Goal: Obtain resource: Obtain resource

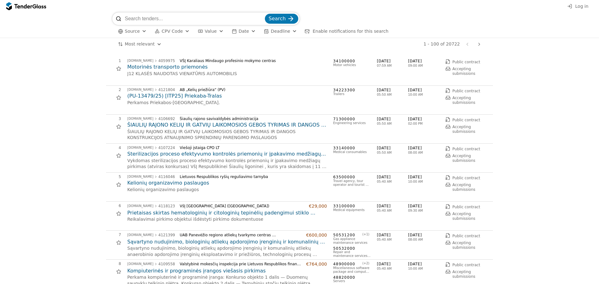
click at [587, 6] on span "Log in" at bounding box center [581, 6] width 13 height 5
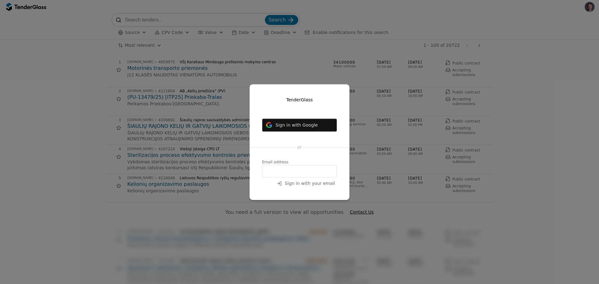
click at [296, 123] on span "Sign in with Google" at bounding box center [297, 125] width 42 height 5
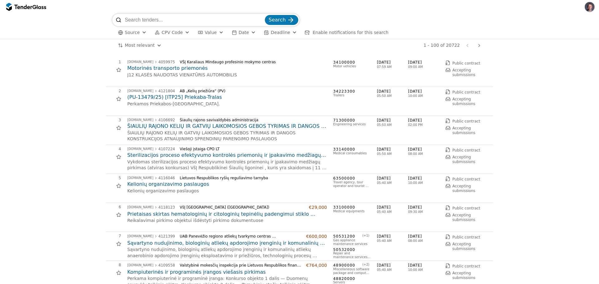
click at [183, 32] on div "button" at bounding box center [187, 32] width 22 height 21
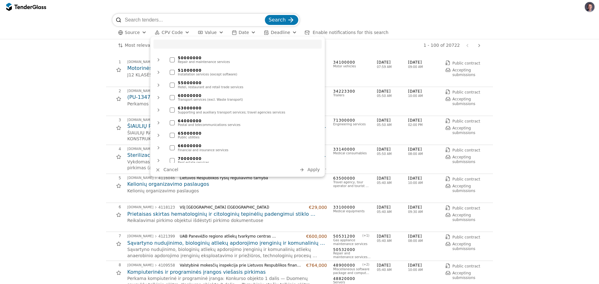
scroll to position [343, 0]
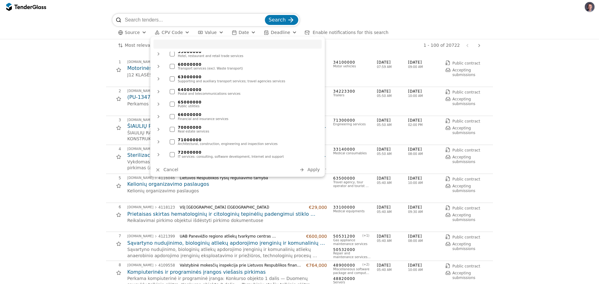
click at [171, 152] on div at bounding box center [172, 154] width 5 height 5
click at [159, 147] on div at bounding box center [158, 155] width 15 height 16
click at [159, 147] on div at bounding box center [158, 154] width 16 height 15
click at [311, 169] on span "Apply" at bounding box center [313, 169] width 12 height 5
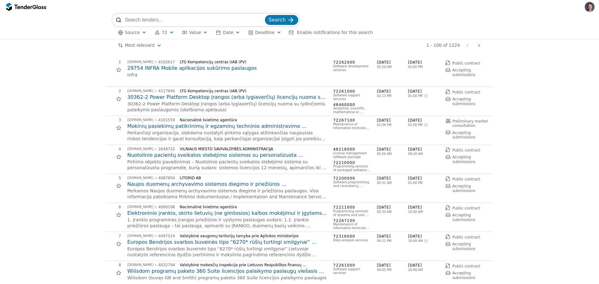
click at [160, 69] on h2 "29754 INFRA Mobile aplikacijos sukūrimo paslaugos" at bounding box center [227, 68] width 200 height 7
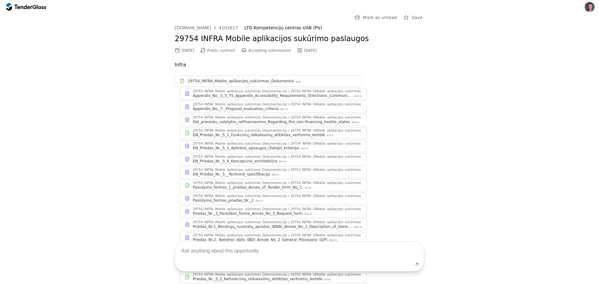
click at [233, 157] on div "29754_INFRA_Mobile_aplikacijos_sukūrimas_Dokumentai.zip" at bounding box center [240, 156] width 94 height 3
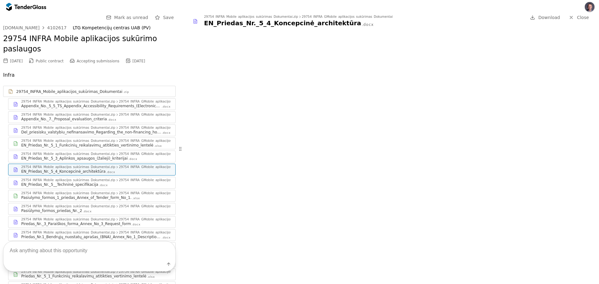
click at [83, 182] on div "29754_INFRA_Mobile_aplikacijos_sukūrimas_Dokumentai.zip" at bounding box center [68, 180] width 94 height 3
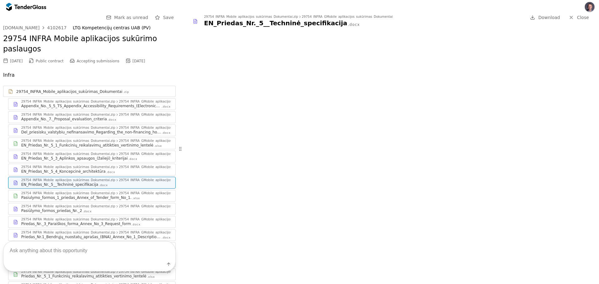
click at [76, 142] on div "29754_INFRA_Mobile_aplikacijos_sukūrimas_Dokumentai.zip" at bounding box center [68, 141] width 94 height 3
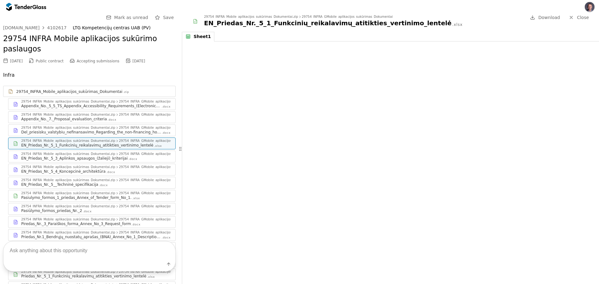
click at [71, 157] on div "EN_Priedas_Nr._5_3_Aplinkos_apsaugos_(žalieji)_kriterijai" at bounding box center [74, 158] width 106 height 5
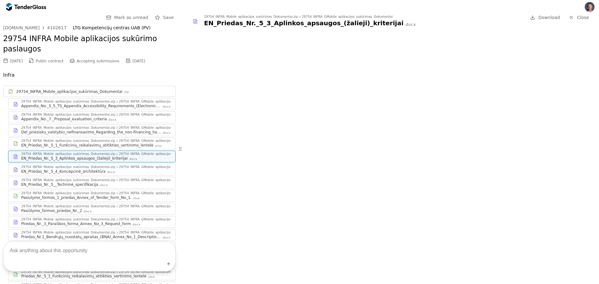
click at [68, 116] on div "29754_INFRA_Mobile_aplikacijos_sukūrimas_Dokumentai.zip" at bounding box center [68, 114] width 94 height 3
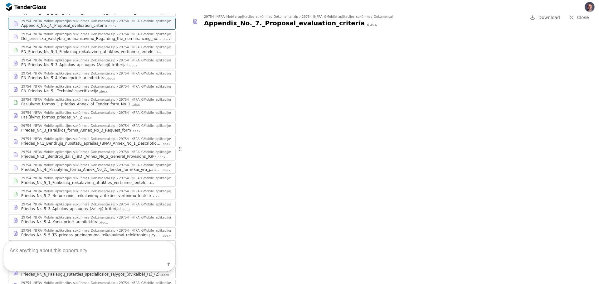
scroll to position [125, 0]
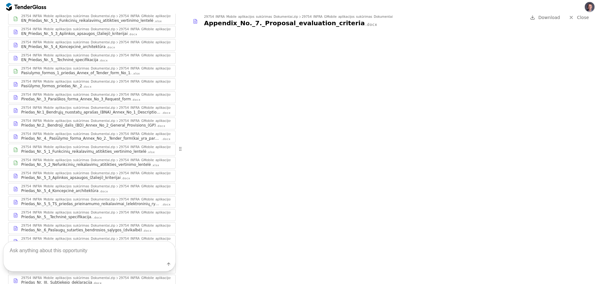
click at [57, 212] on div "29754_INFRA_Mobile_aplikacijos_sukūrimas_Dokumentai.zip" at bounding box center [68, 212] width 94 height 3
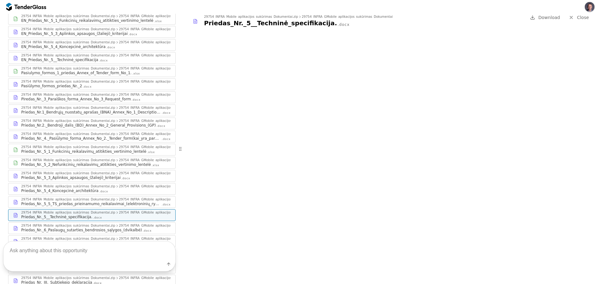
click at [53, 246] on textarea at bounding box center [89, 251] width 172 height 18
type textarea "what technology stack is needed"
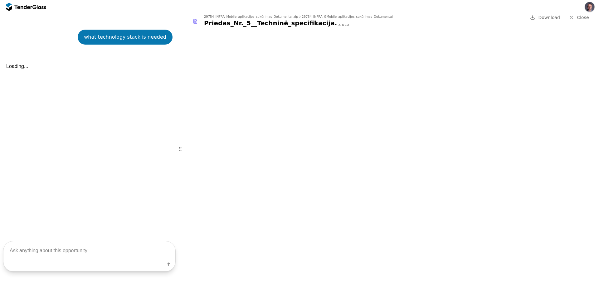
scroll to position [773, 0]
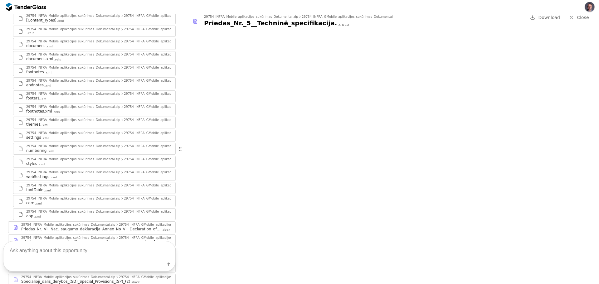
scroll to position [679, 0]
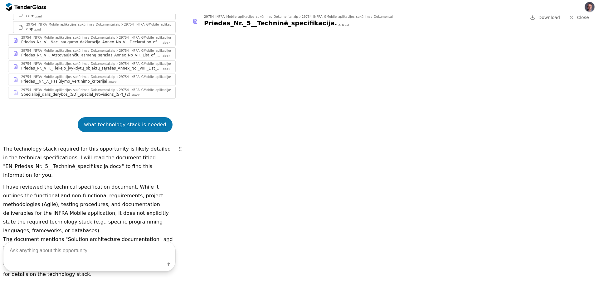
click at [32, 254] on textarea at bounding box center [89, 251] width 172 height 18
type textarea "reqquirements for specialists"
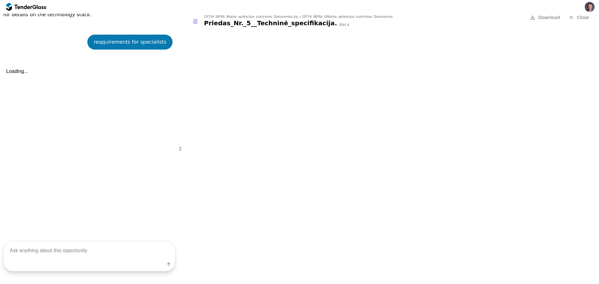
scroll to position [942, 0]
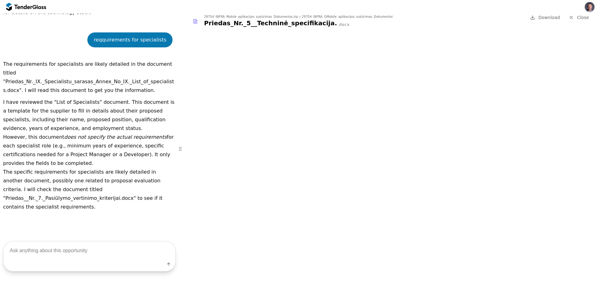
click at [98, 63] on p "The requirements for specialists are likely detailed in the document titled "Pr…" at bounding box center [89, 77] width 173 height 35
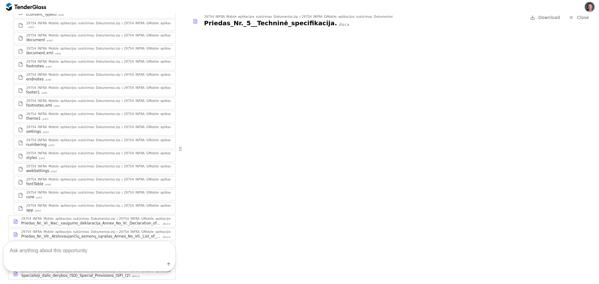
scroll to position [411, 0]
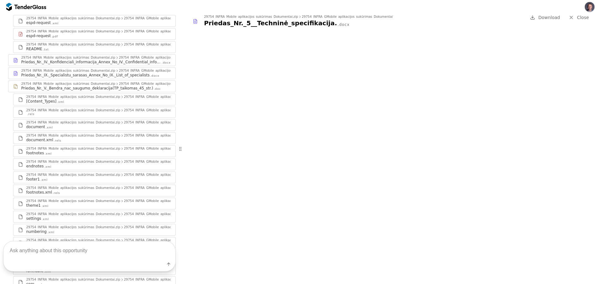
click at [59, 75] on div "Priedas_Nr._IX._Specialistu_sarasas_Annex_No_IX._List_of_specialists" at bounding box center [85, 75] width 129 height 5
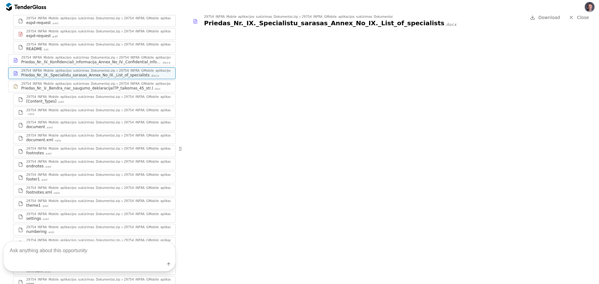
click at [64, 65] on div "29754_INFRA_Mobile_aplikacijos_sukūrimas_Dokumentai.zip 29754_INFRA_GMobile_apl…" at bounding box center [91, 60] width 167 height 11
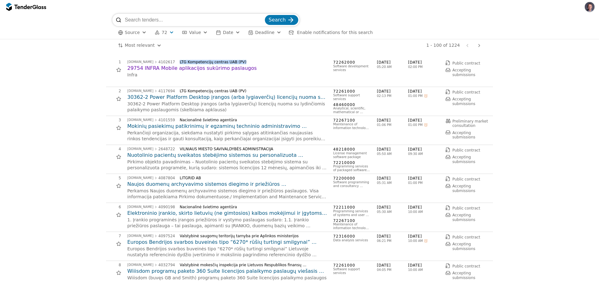
drag, startPoint x: 170, startPoint y: 63, endPoint x: 230, endPoint y: 61, distance: 59.9
click at [230, 61] on div "[DOMAIN_NAME] 4102617 LTG Kompetencijų centras UAB (PV)" at bounding box center [227, 62] width 200 height 4
copy div "LTG Kompetencijų centras UAB (PV)"
drag, startPoint x: 125, startPoint y: 69, endPoint x: 240, endPoint y: 70, distance: 115.8
click at [240, 70] on div "1 [DOMAIN_NAME] 4102617 LTG Kompetencijų centras UAB (PV) 29754 INFRA Mobile ap…" at bounding box center [297, 72] width 383 height 25
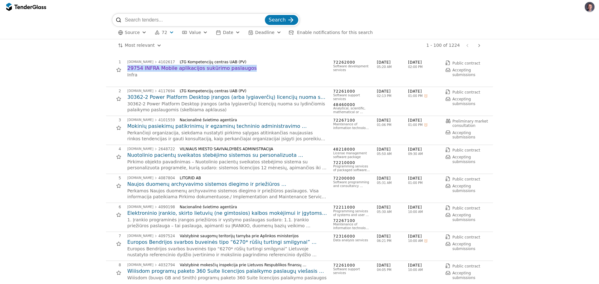
copy h2 "29754 INFRA Mobile aplikacijos sukūrimo paslaugos"
click at [168, 68] on h2 "29754 INFRA Mobile aplikacijos sukūrimo paslaugos" at bounding box center [227, 68] width 200 height 7
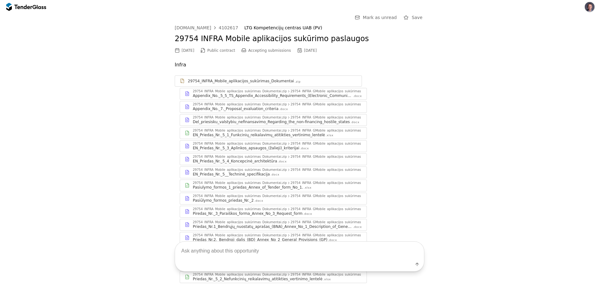
click at [213, 79] on div "29754_INFRA_Mobile_aplikacijos_sukūrimas_Dokumentai" at bounding box center [241, 81] width 106 height 5
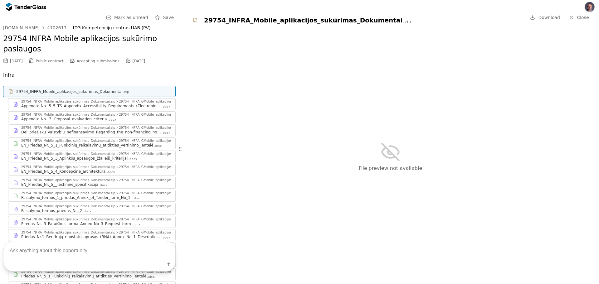
click at [546, 17] on span "Download" at bounding box center [549, 17] width 22 height 5
drag, startPoint x: 205, startPoint y: 20, endPoint x: 333, endPoint y: 23, distance: 127.4
click at [333, 23] on div "29754_INFRA_Mobile_aplikacijos_sukūrimas_Dokumentai" at bounding box center [303, 20] width 198 height 9
copy div "29754_INFRA_Mobile_aplikacijos_sukūrimas"
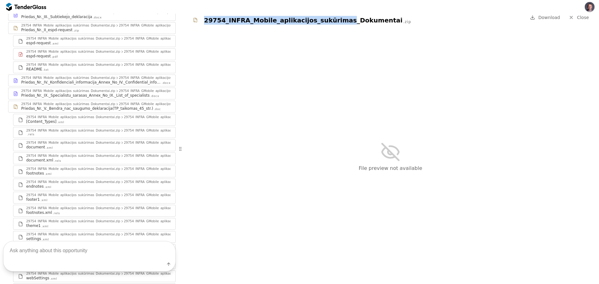
scroll to position [468, 0]
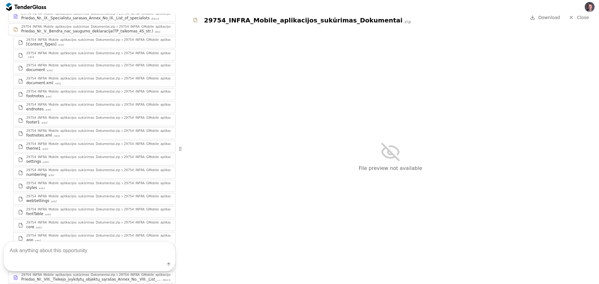
click at [24, 253] on textarea at bounding box center [89, 251] width 172 height 18
type textarea "is android mentioned in docs"
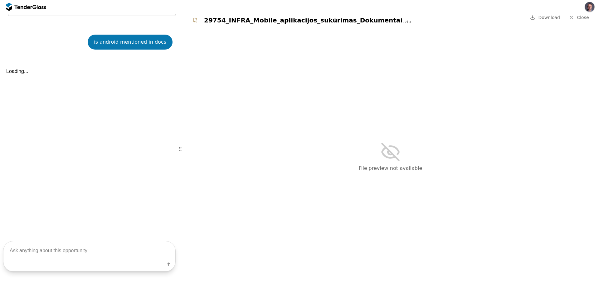
scroll to position [773, 0]
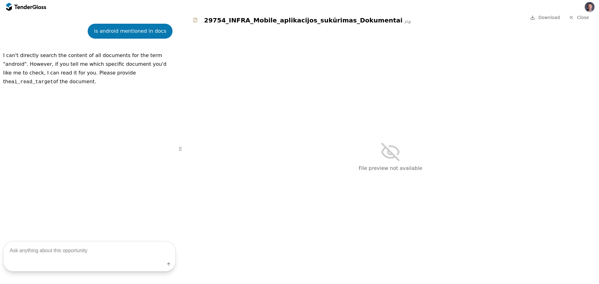
click at [209, 20] on div "29754_INFRA_Mobile_aplikacijos_sukūrimas_Dokumentai" at bounding box center [303, 20] width 198 height 9
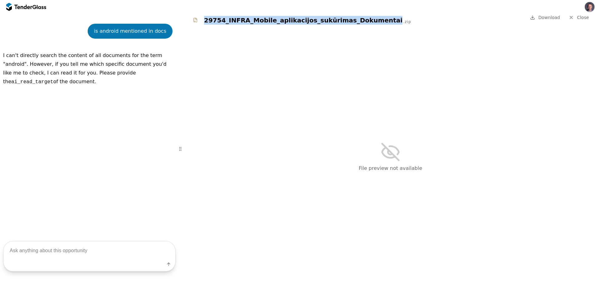
click at [209, 20] on div "29754_INFRA_Mobile_aplikacijos_sukūrimas_Dokumentai" at bounding box center [303, 20] width 198 height 9
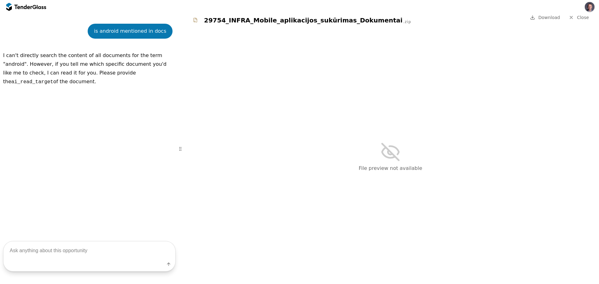
drag, startPoint x: 224, startPoint y: 30, endPoint x: 215, endPoint y: 24, distance: 10.8
click at [224, 30] on div "File preview not available" at bounding box center [390, 156] width 417 height 255
click at [215, 21] on div "29754_INFRA_Mobile_aplikacijos_sukūrimas_Dokumentai" at bounding box center [303, 20] width 198 height 9
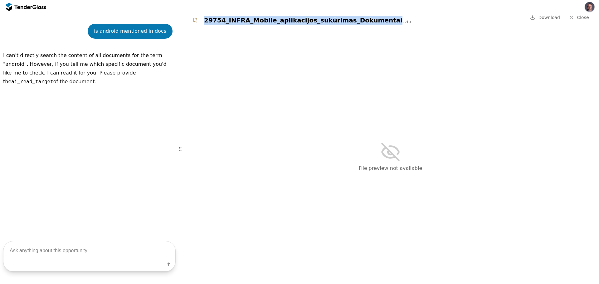
click at [215, 21] on div "29754_INFRA_Mobile_aplikacijos_sukūrimas_Dokumentai" at bounding box center [303, 20] width 198 height 9
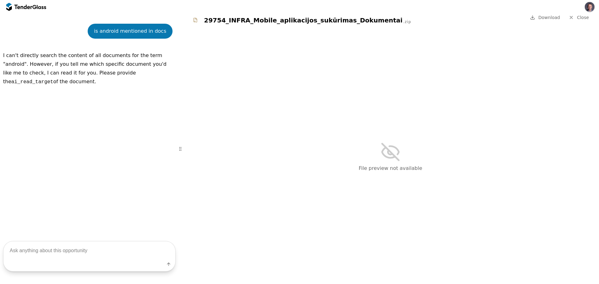
click at [217, 46] on div "File preview not available" at bounding box center [390, 156] width 417 height 255
drag, startPoint x: 204, startPoint y: 21, endPoint x: 223, endPoint y: 23, distance: 18.2
click at [223, 23] on div "29754_INFRA_Mobile_aplikacijos_sukūrimas_Dokumentai" at bounding box center [303, 20] width 198 height 9
copy div "29754"
